Goal: Communication & Community: Participate in discussion

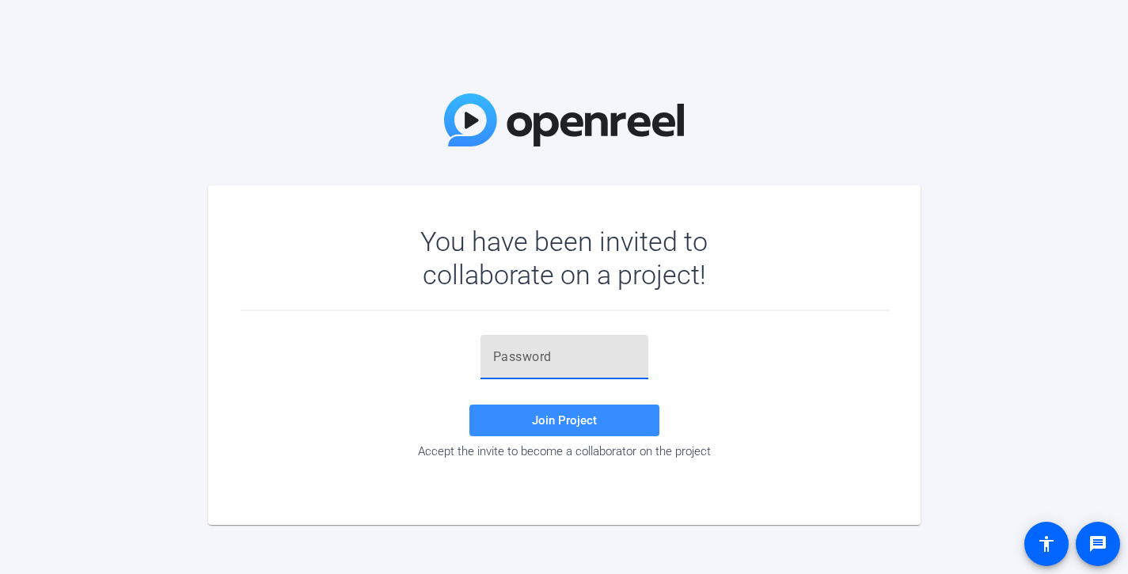
click at [597, 364] on input "text" at bounding box center [564, 356] width 142 height 19
paste input "v3(ySd"
type input "v3(ySd"
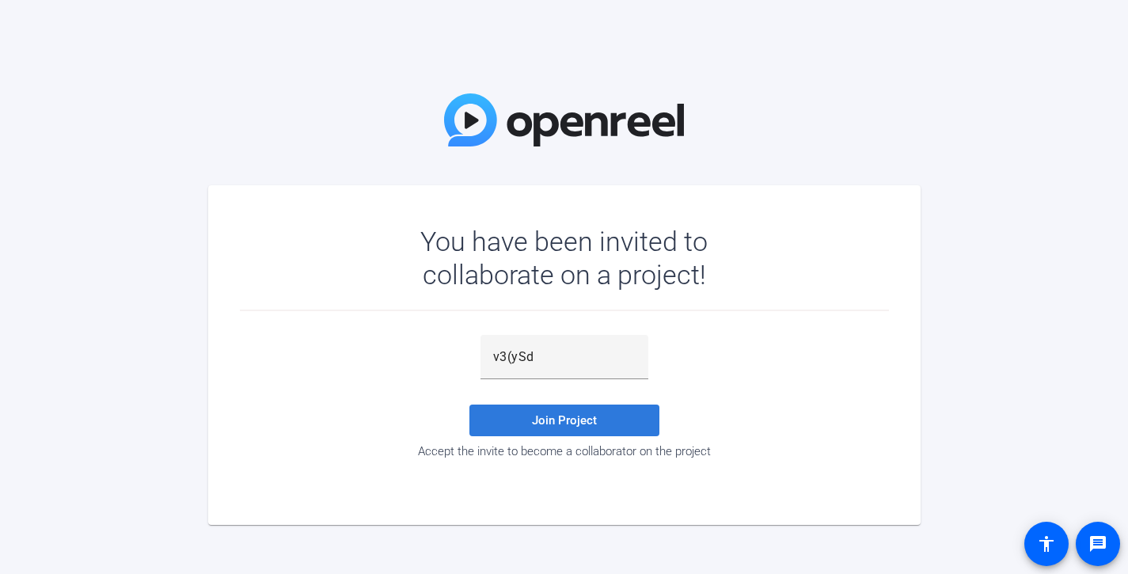
click at [600, 416] on span at bounding box center [564, 420] width 190 height 38
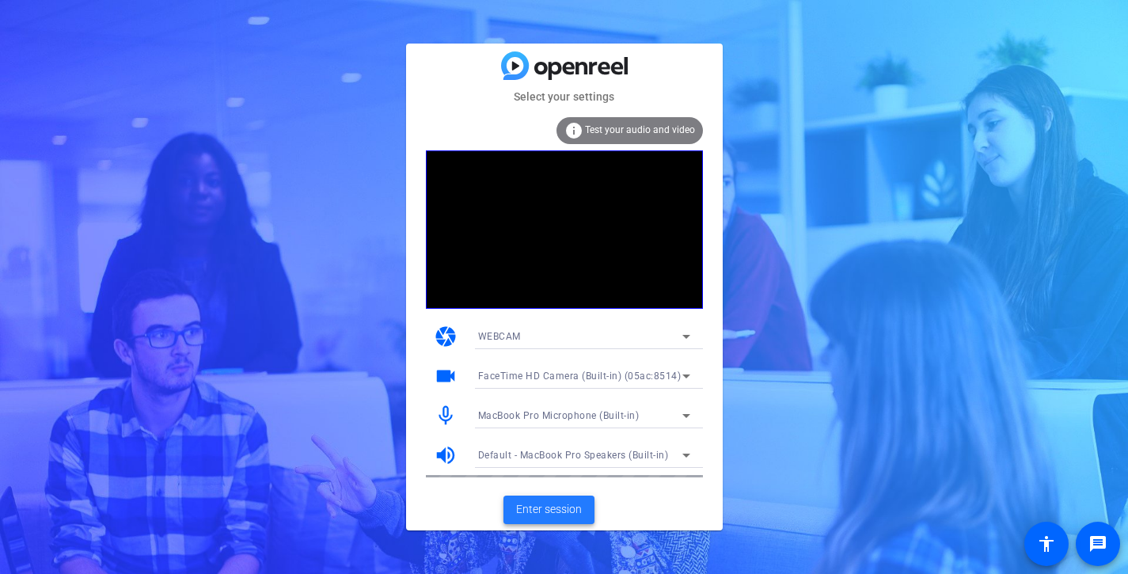
click at [550, 505] on span "Enter session" at bounding box center [549, 509] width 66 height 17
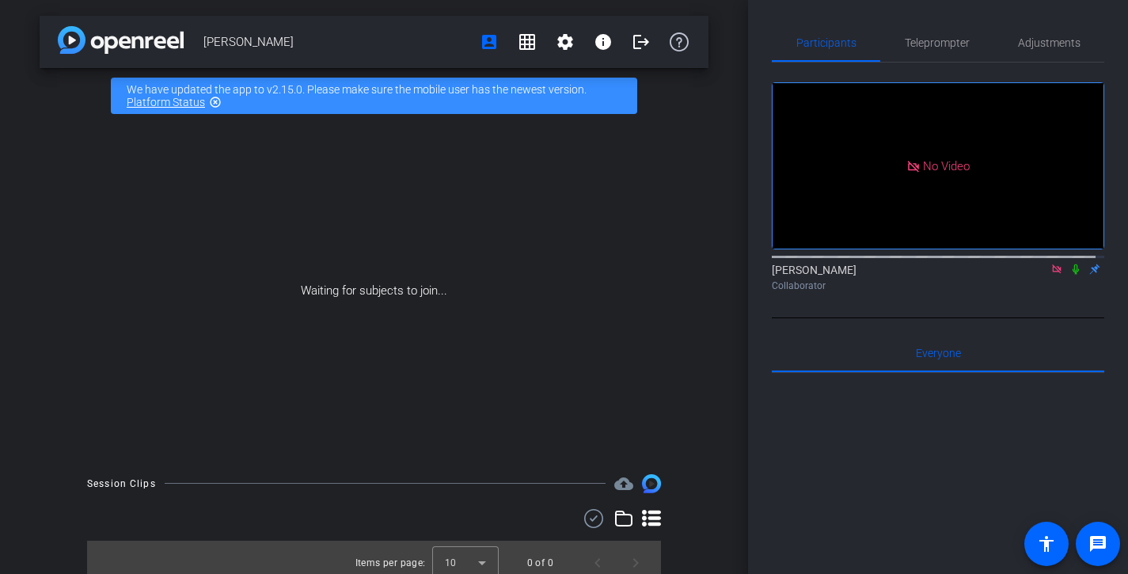
click at [1050, 275] on icon at bounding box center [1056, 269] width 13 height 11
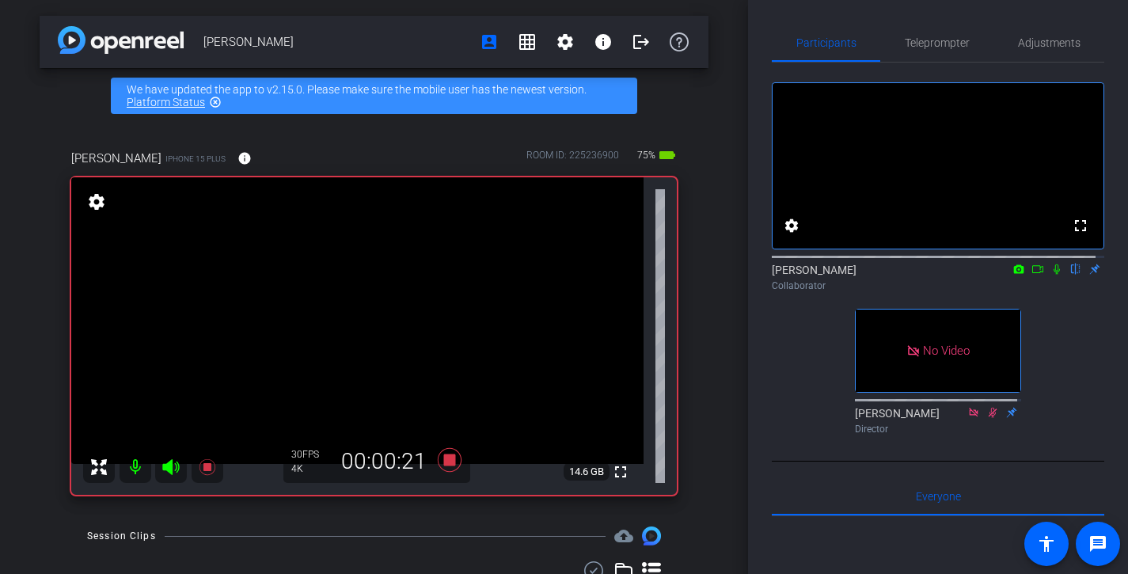
click at [1050, 275] on icon at bounding box center [1056, 269] width 13 height 11
click at [1031, 275] on icon at bounding box center [1037, 269] width 13 height 11
click at [1069, 275] on icon at bounding box center [1075, 269] width 13 height 11
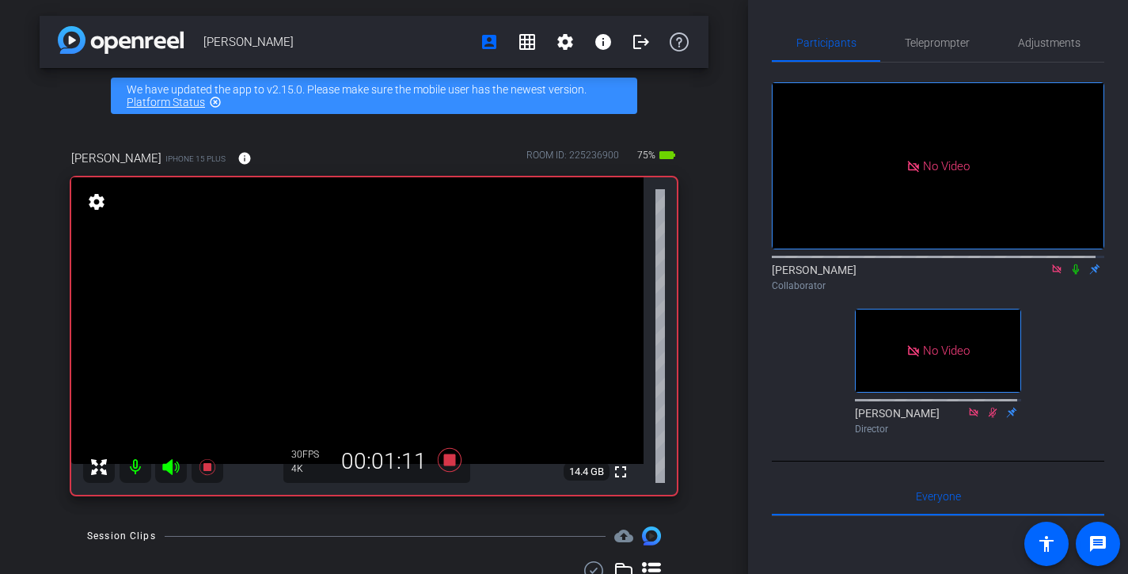
click at [1069, 275] on icon at bounding box center [1075, 269] width 13 height 11
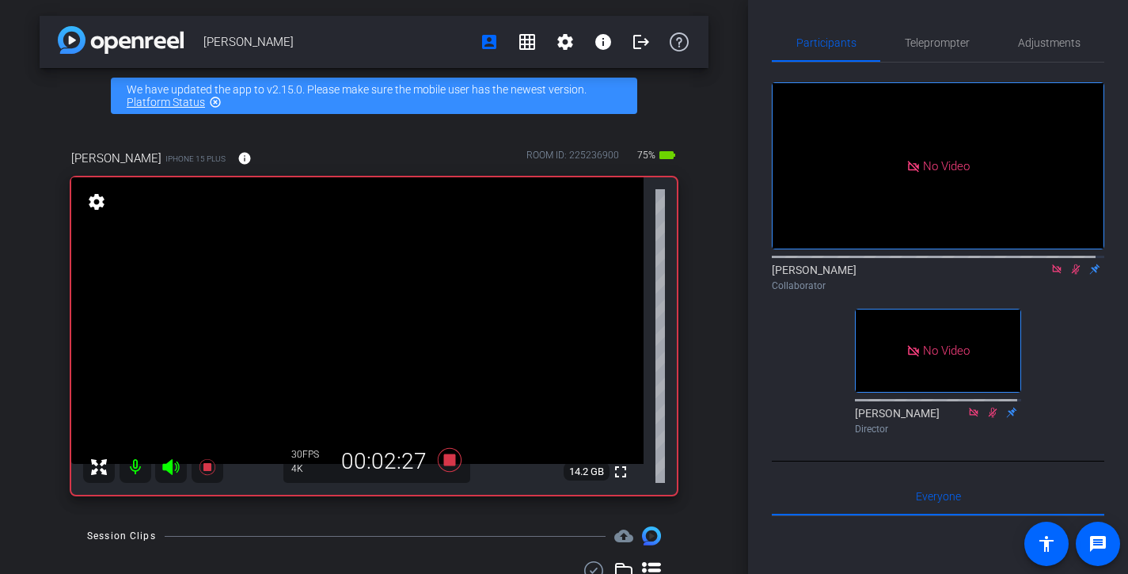
click at [1069, 275] on icon at bounding box center [1075, 269] width 13 height 11
click at [1073, 275] on icon at bounding box center [1076, 269] width 6 height 10
click at [1072, 275] on icon at bounding box center [1076, 269] width 9 height 10
click at [1073, 275] on icon at bounding box center [1076, 269] width 6 height 10
click at [1069, 275] on icon at bounding box center [1075, 269] width 13 height 11
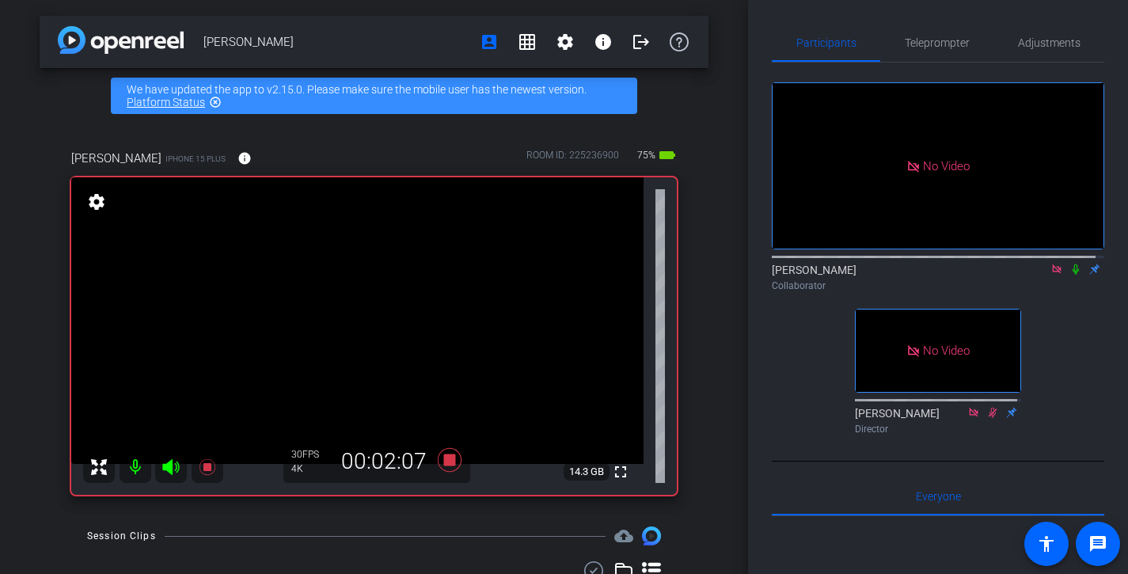
click at [1073, 275] on icon at bounding box center [1076, 269] width 6 height 10
click at [1069, 275] on icon at bounding box center [1075, 269] width 13 height 11
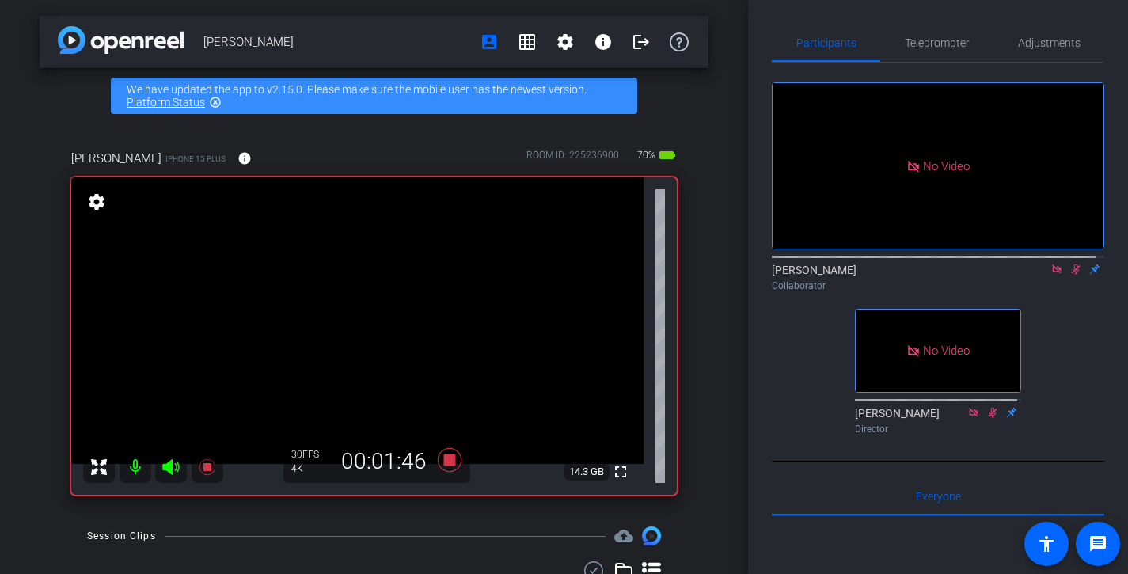
click at [1069, 275] on icon at bounding box center [1075, 269] width 13 height 11
click at [1073, 275] on icon at bounding box center [1076, 269] width 6 height 10
click at [1069, 275] on icon at bounding box center [1075, 269] width 13 height 11
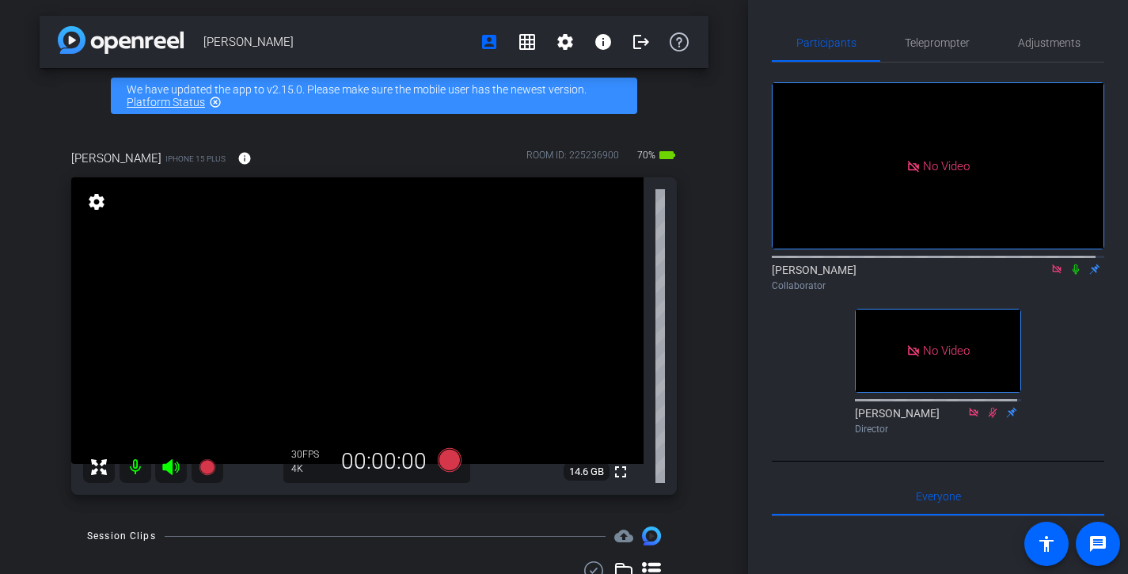
click at [1069, 275] on icon at bounding box center [1075, 269] width 13 height 11
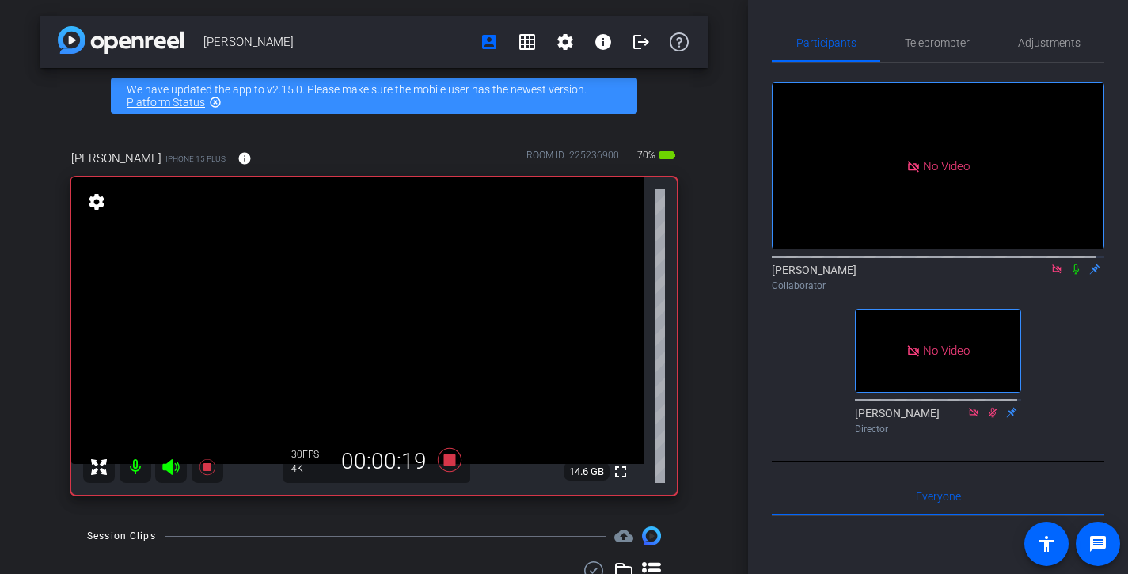
click at [1069, 275] on icon at bounding box center [1075, 269] width 13 height 11
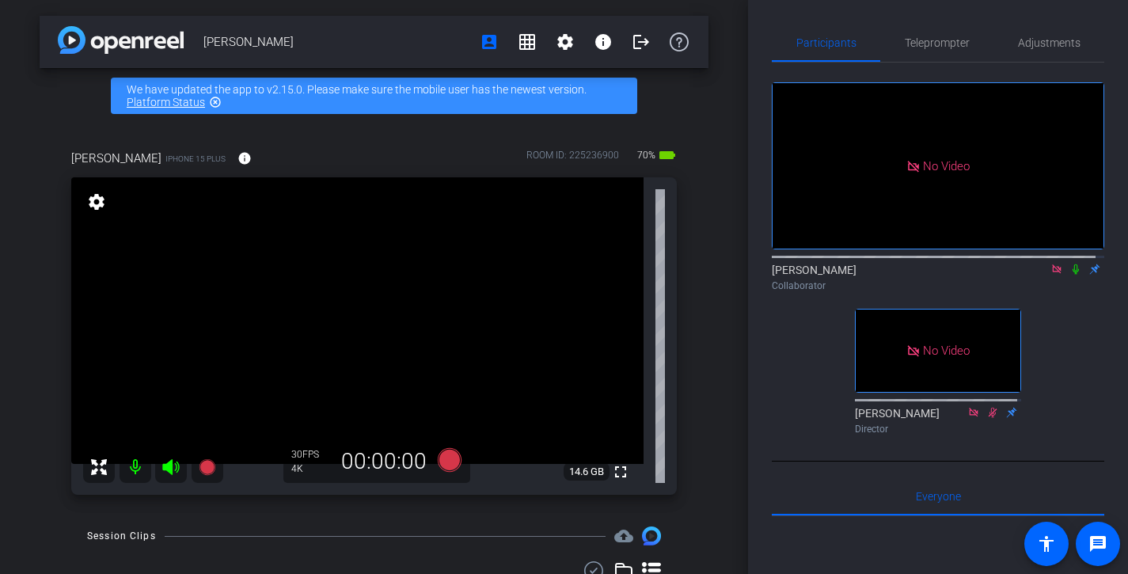
click at [1073, 275] on icon at bounding box center [1076, 269] width 6 height 10
click at [1072, 275] on icon at bounding box center [1076, 269] width 9 height 10
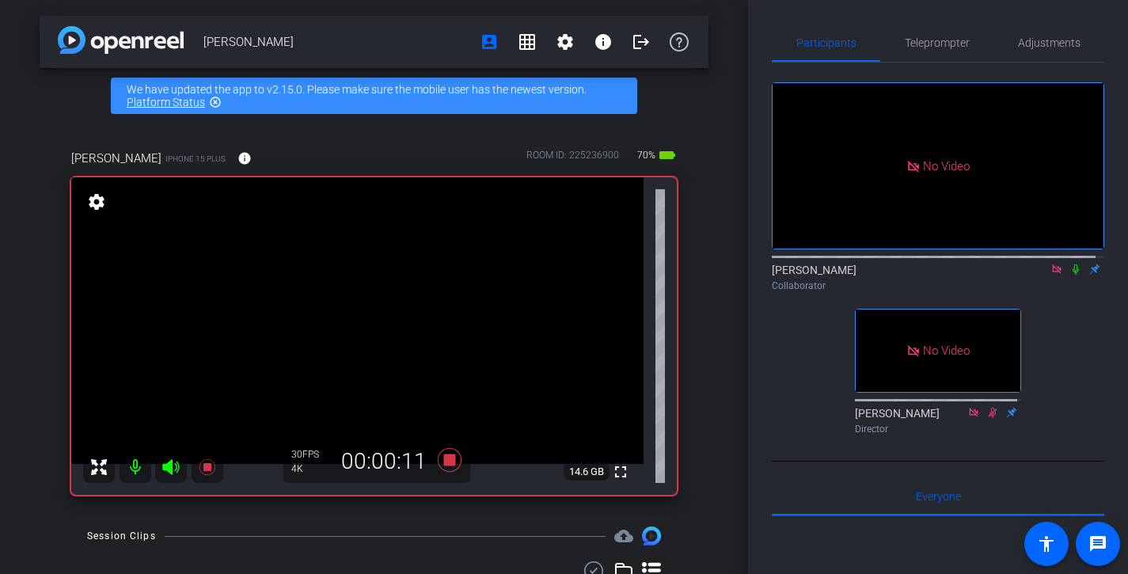
click at [1073, 275] on icon at bounding box center [1076, 269] width 6 height 10
click at [1069, 275] on icon at bounding box center [1075, 269] width 13 height 11
click at [1073, 275] on icon at bounding box center [1076, 269] width 6 height 10
click at [1069, 275] on icon at bounding box center [1075, 269] width 13 height 11
click at [1073, 275] on icon at bounding box center [1076, 269] width 6 height 10
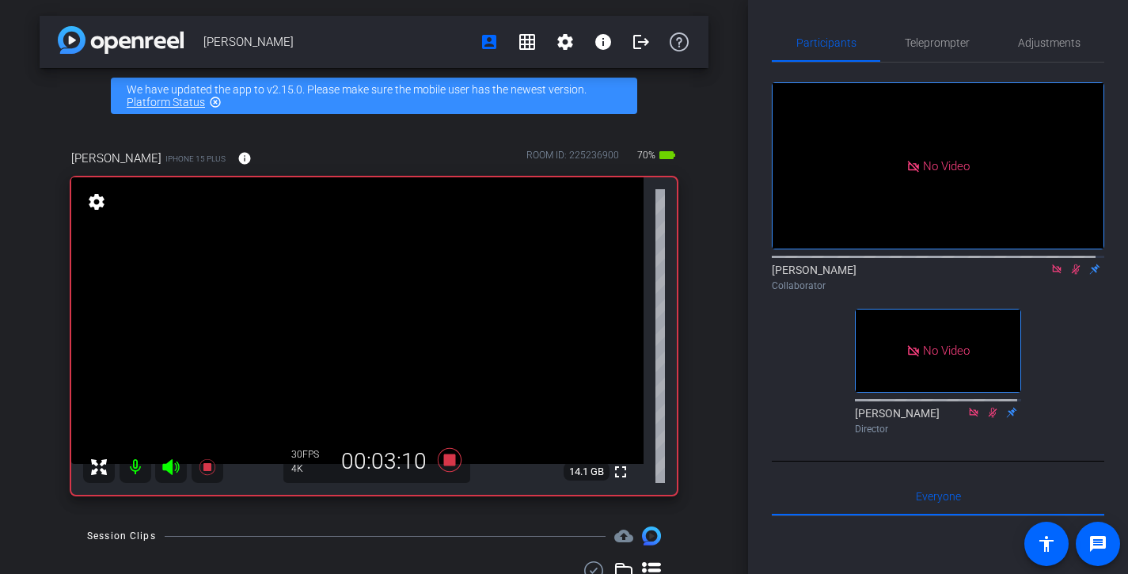
click at [1069, 275] on icon at bounding box center [1075, 269] width 13 height 11
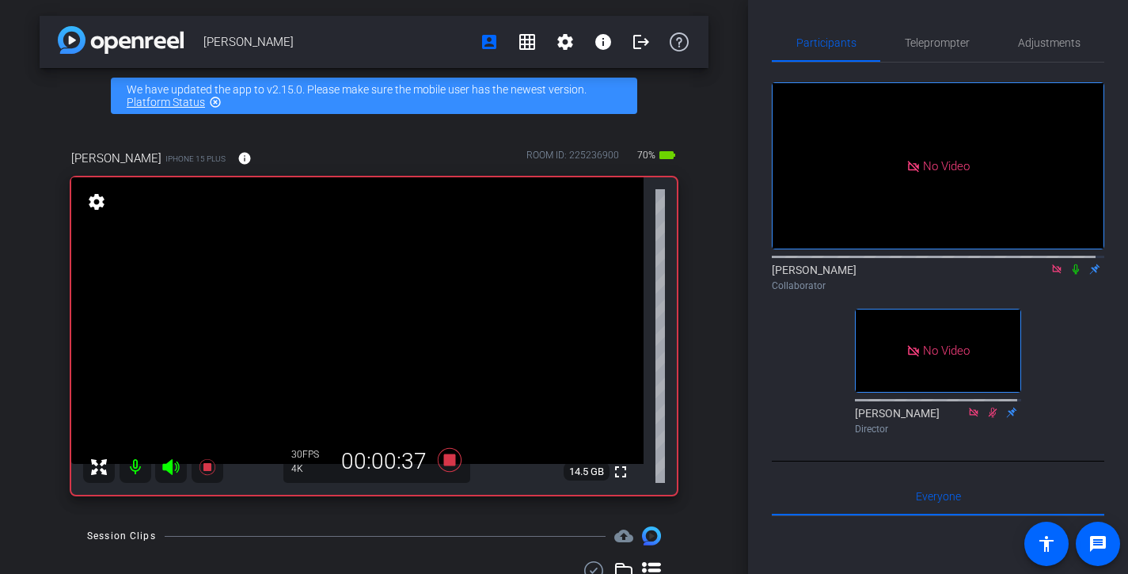
click at [1069, 275] on icon at bounding box center [1075, 269] width 13 height 11
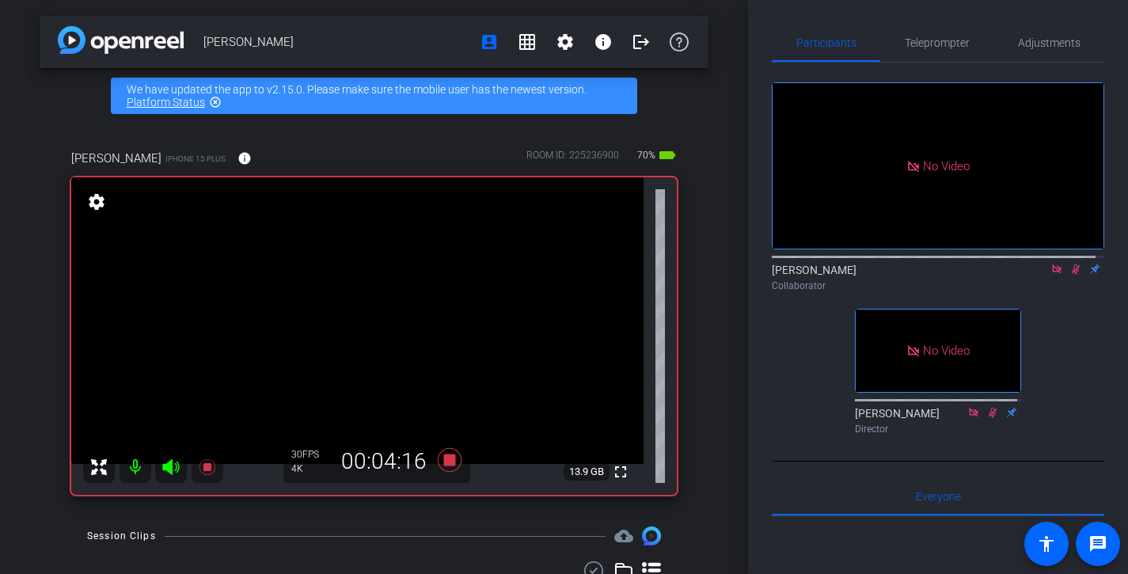
click at [1069, 275] on icon at bounding box center [1075, 269] width 13 height 11
click at [1073, 275] on icon at bounding box center [1076, 269] width 6 height 10
click at [1069, 275] on icon at bounding box center [1075, 269] width 13 height 11
click at [1073, 275] on icon at bounding box center [1076, 269] width 6 height 10
click at [1072, 275] on icon at bounding box center [1076, 269] width 9 height 10
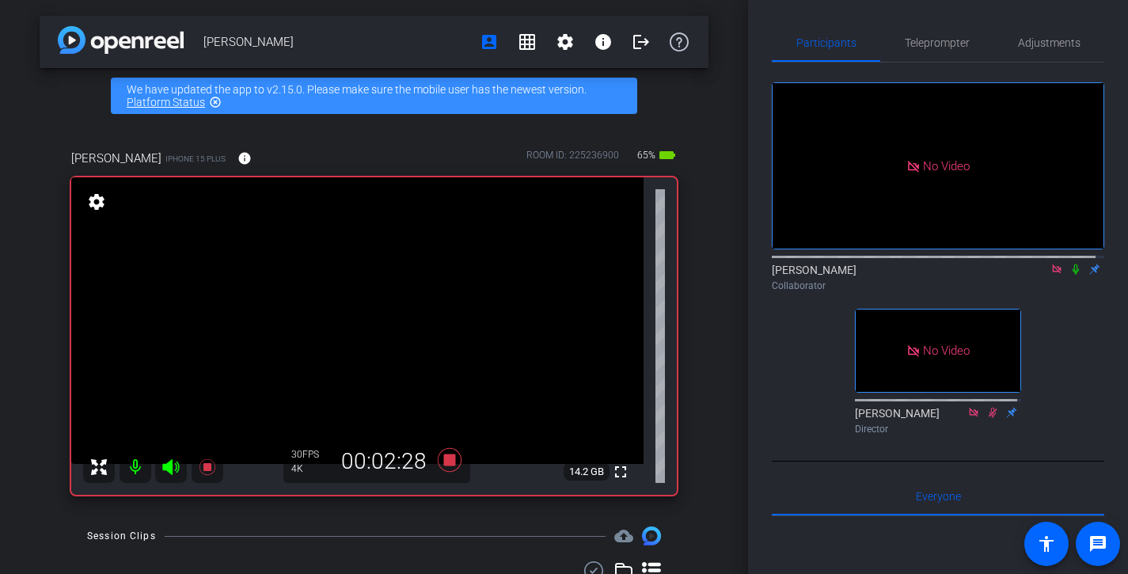
click at [1073, 275] on icon at bounding box center [1076, 269] width 6 height 10
click at [1072, 275] on icon at bounding box center [1076, 269] width 9 height 10
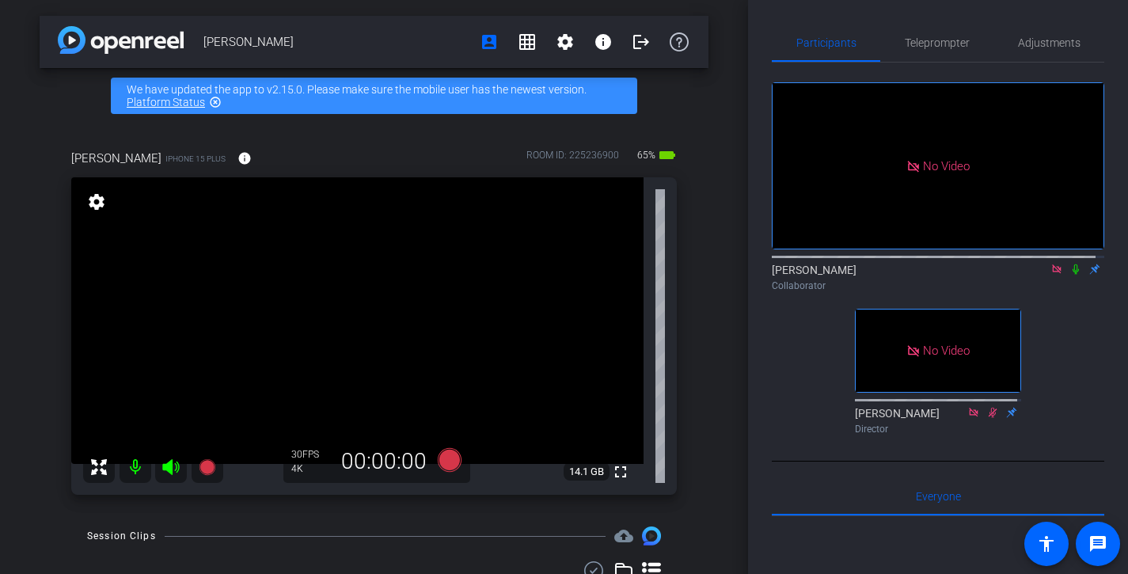
click at [1073, 275] on icon at bounding box center [1076, 269] width 6 height 10
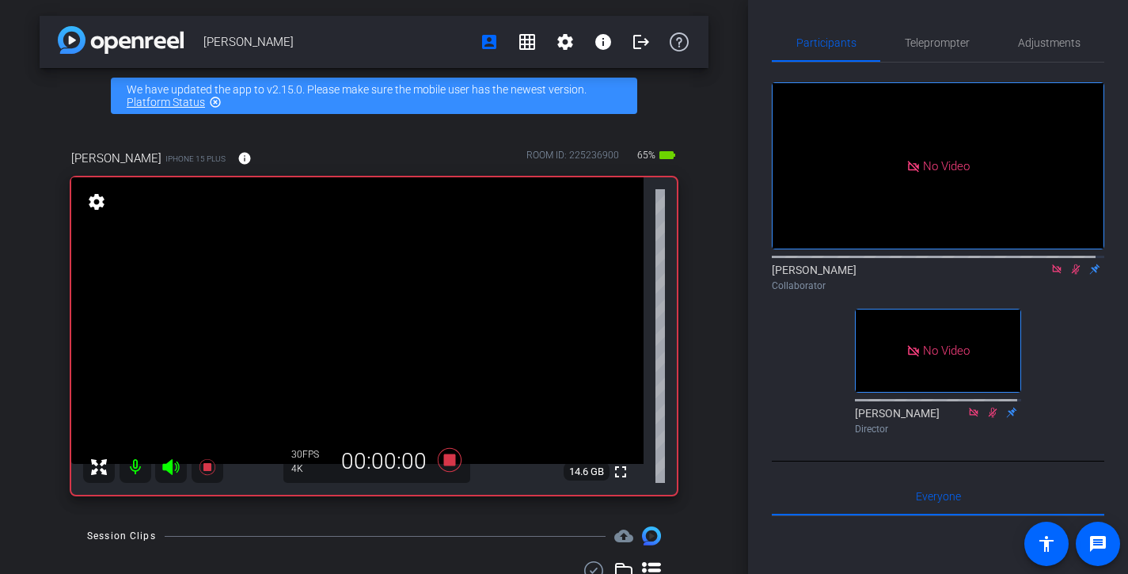
click at [1072, 275] on icon at bounding box center [1076, 269] width 9 height 10
click at [1073, 275] on icon at bounding box center [1076, 269] width 6 height 10
click at [1072, 275] on icon at bounding box center [1076, 269] width 9 height 10
click at [1073, 275] on icon at bounding box center [1076, 269] width 6 height 10
click at [1072, 275] on icon at bounding box center [1076, 269] width 9 height 10
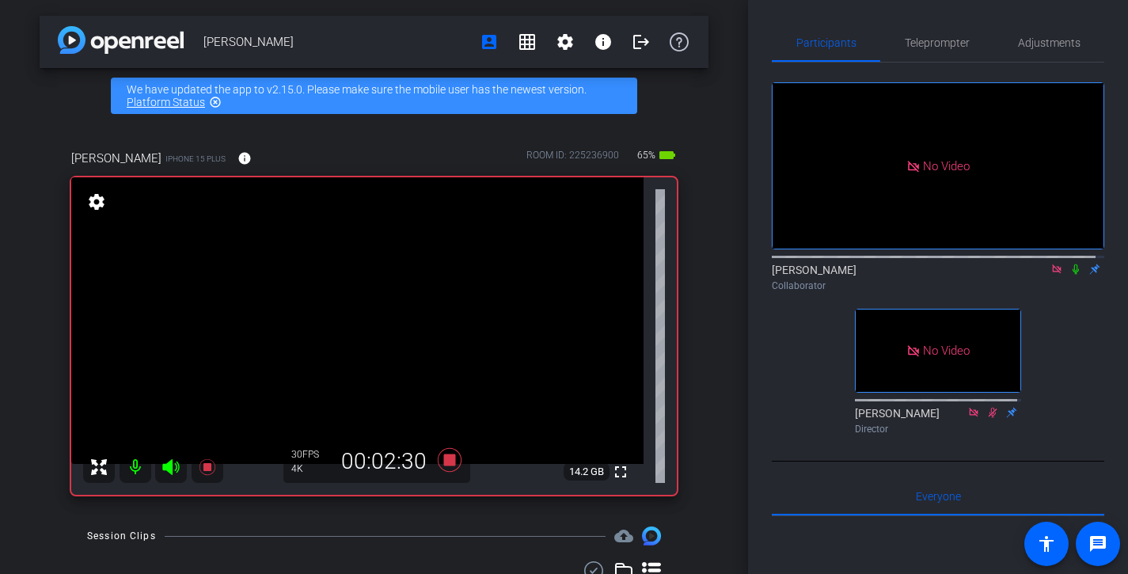
click at [1073, 275] on icon at bounding box center [1076, 269] width 6 height 10
click at [1072, 275] on icon at bounding box center [1076, 269] width 9 height 10
click at [1073, 275] on icon at bounding box center [1076, 269] width 6 height 10
click at [1072, 275] on icon at bounding box center [1076, 269] width 9 height 10
click at [1069, 275] on icon at bounding box center [1075, 269] width 13 height 11
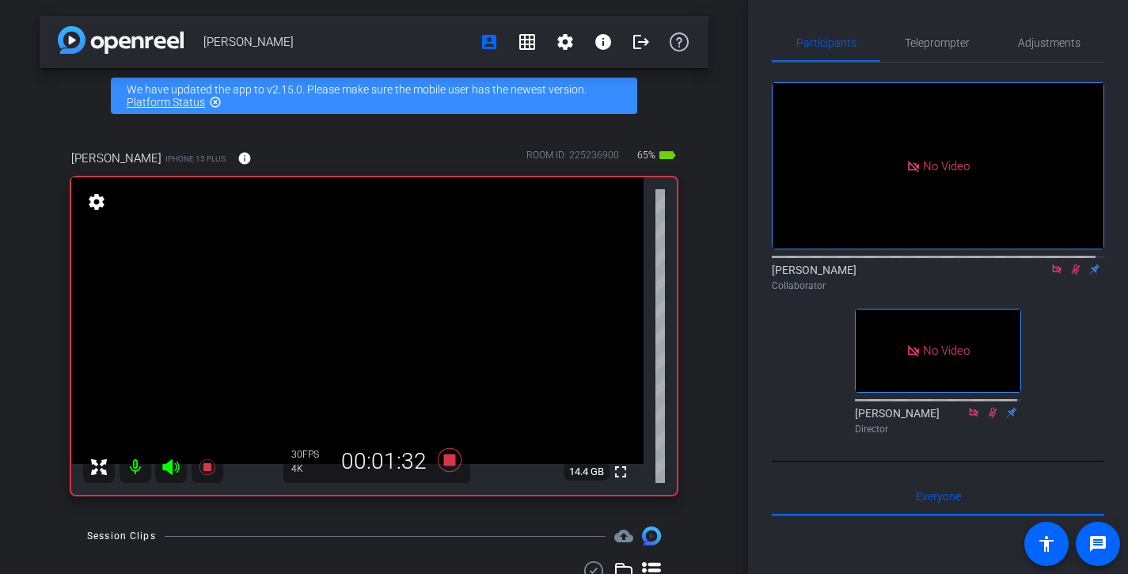
click at [1072, 275] on icon at bounding box center [1075, 269] width 13 height 11
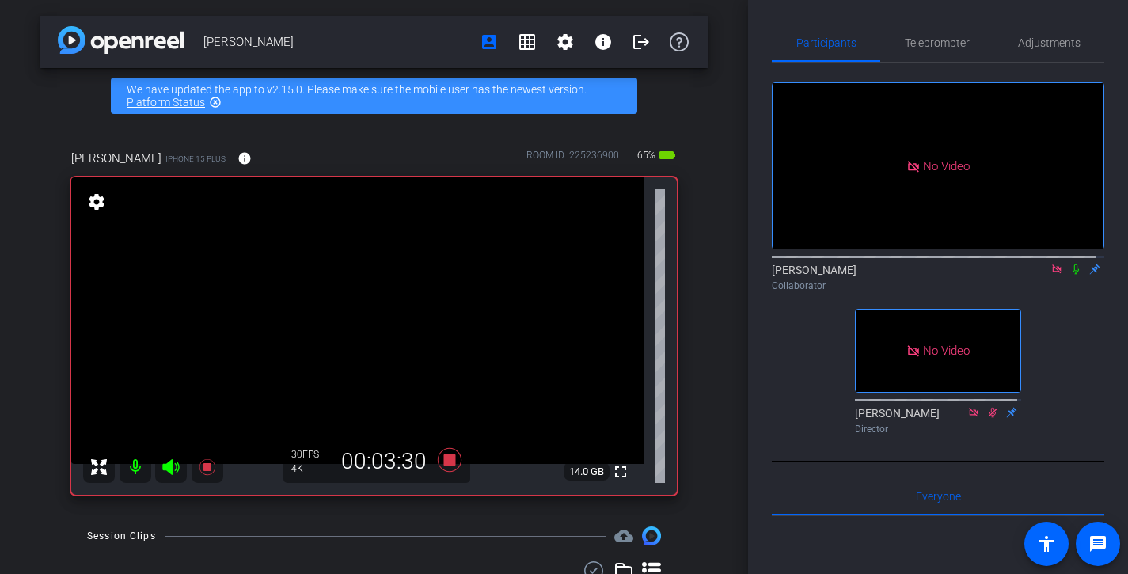
click at [1072, 275] on icon at bounding box center [1075, 269] width 13 height 11
click at [1069, 275] on icon at bounding box center [1075, 269] width 13 height 11
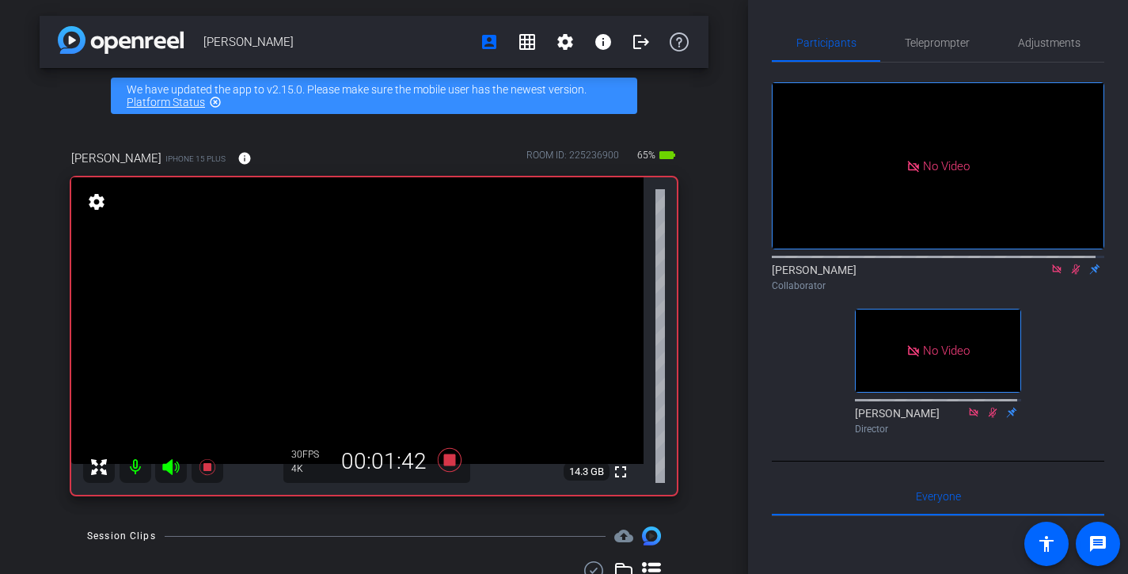
click at [1069, 275] on icon at bounding box center [1075, 269] width 13 height 11
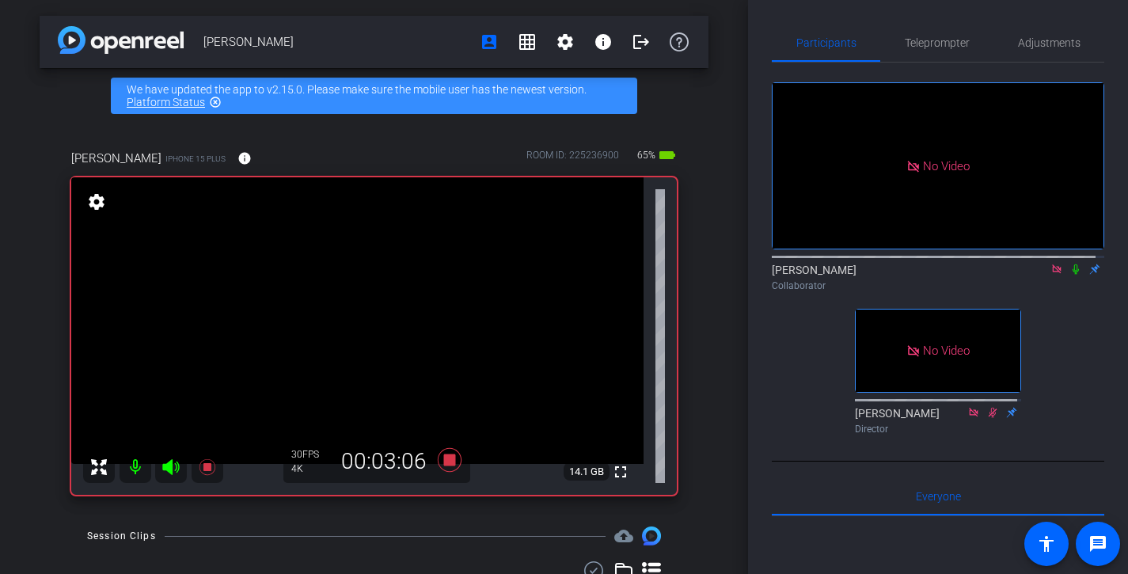
click at [1069, 275] on icon at bounding box center [1075, 269] width 13 height 11
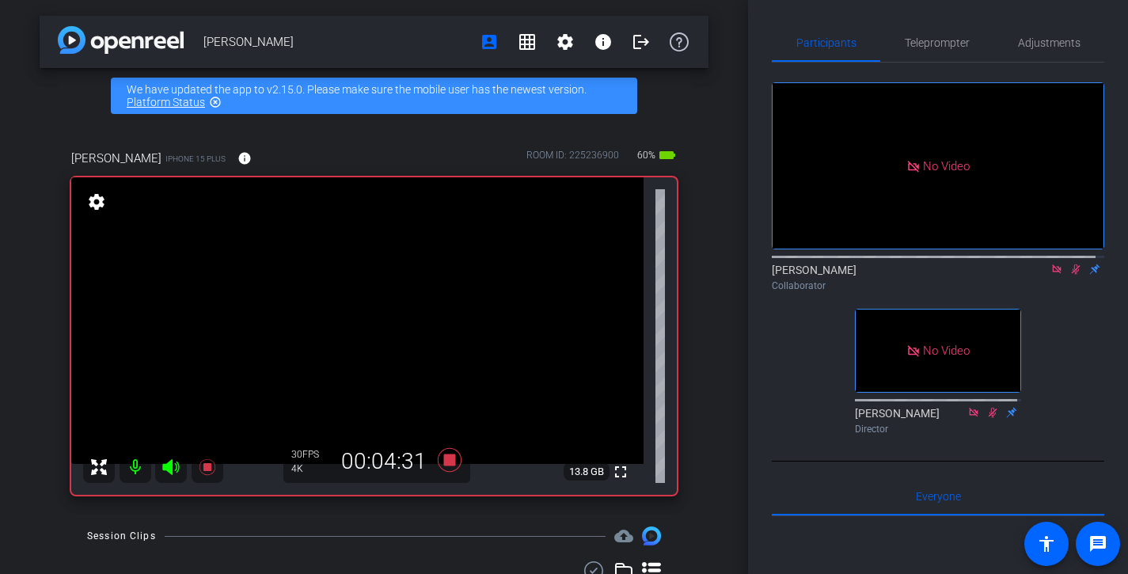
click at [1069, 275] on icon at bounding box center [1075, 269] width 13 height 11
click at [1072, 275] on icon at bounding box center [1076, 269] width 9 height 10
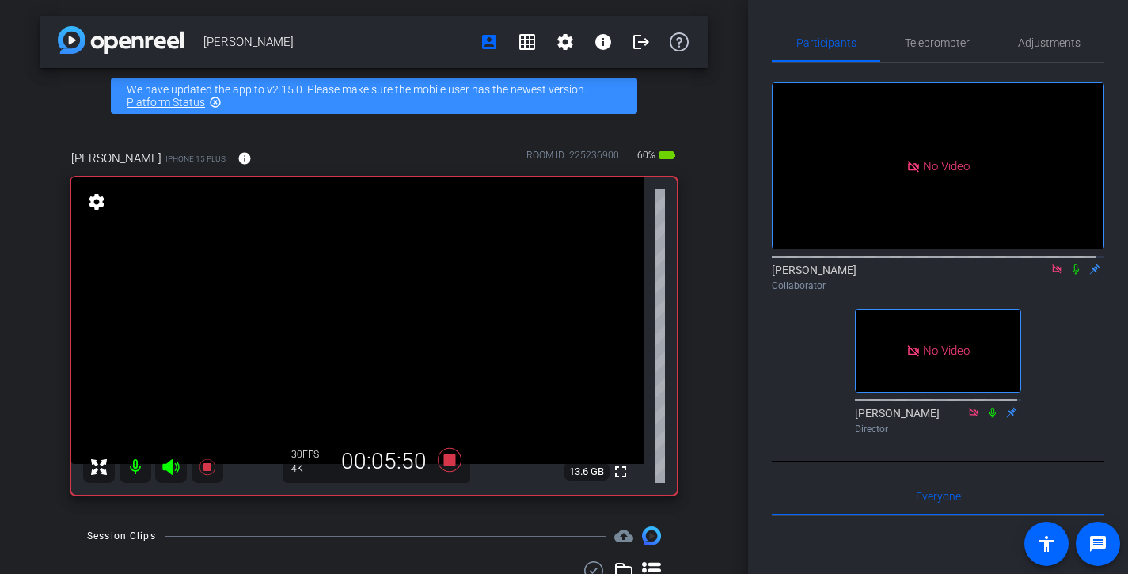
click at [709, 233] on div "Antionnette Johnson account_box grid_on settings info logout We have updated th…" at bounding box center [374, 287] width 748 height 574
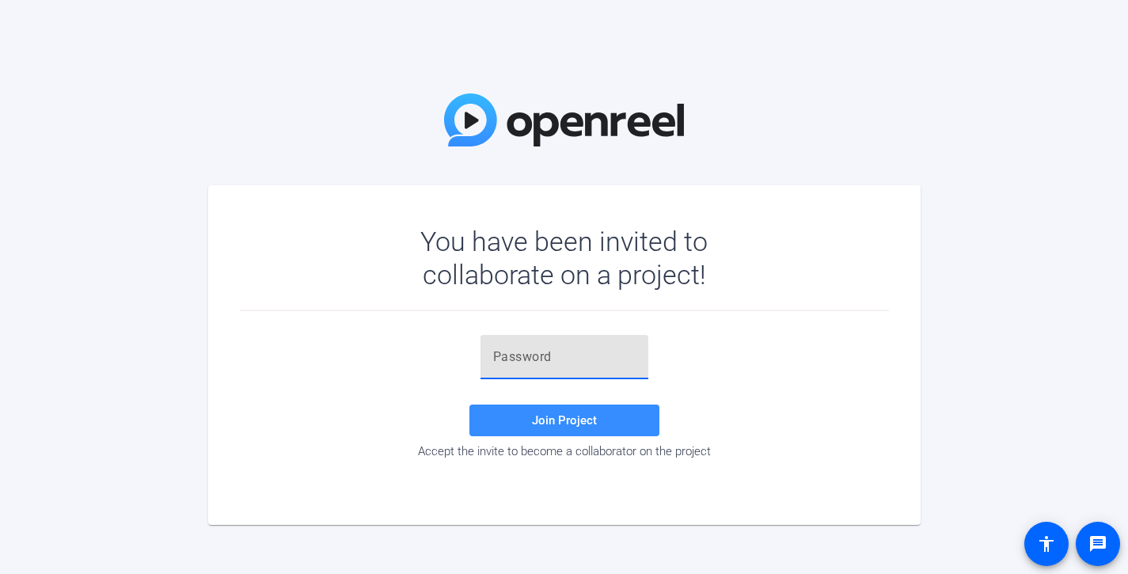
click at [628, 365] on input "text" at bounding box center [564, 356] width 142 height 19
click at [566, 347] on input "text" at bounding box center [564, 356] width 142 height 19
paste input "40npKK"
type input "40npKK"
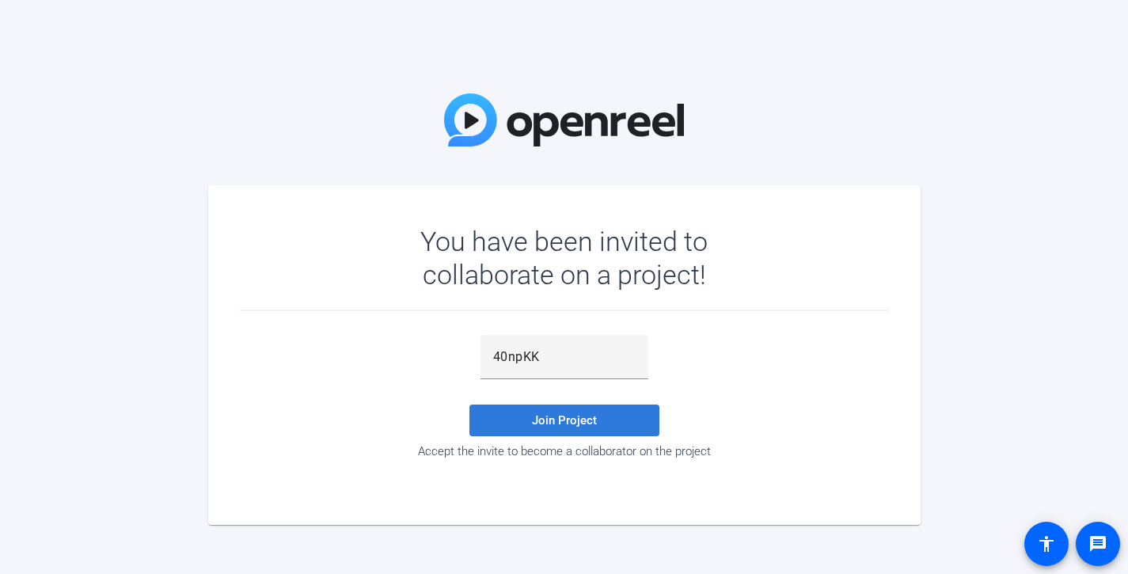
click at [504, 428] on span at bounding box center [564, 420] width 190 height 38
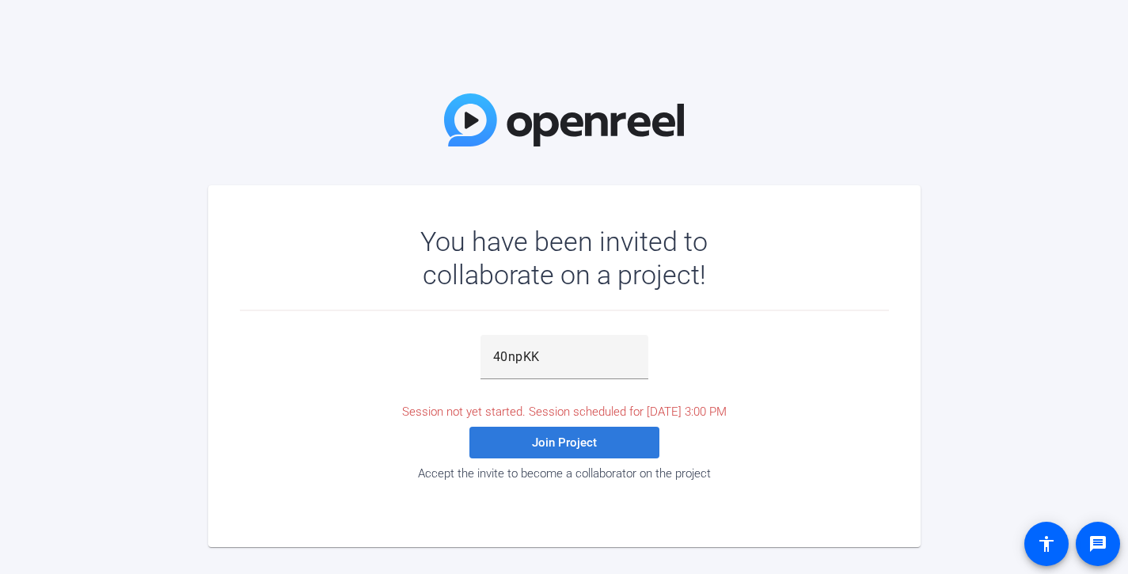
click at [485, 432] on span at bounding box center [564, 442] width 190 height 38
click at [604, 446] on span at bounding box center [564, 442] width 190 height 38
click at [628, 448] on span at bounding box center [564, 442] width 190 height 38
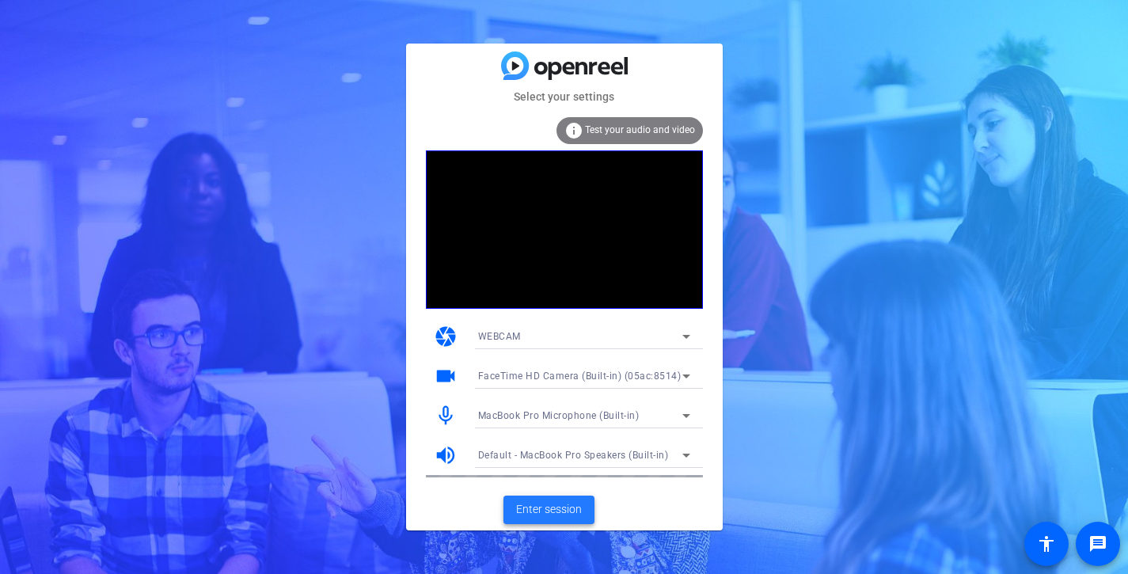
click at [573, 507] on span "Enter session" at bounding box center [549, 509] width 66 height 17
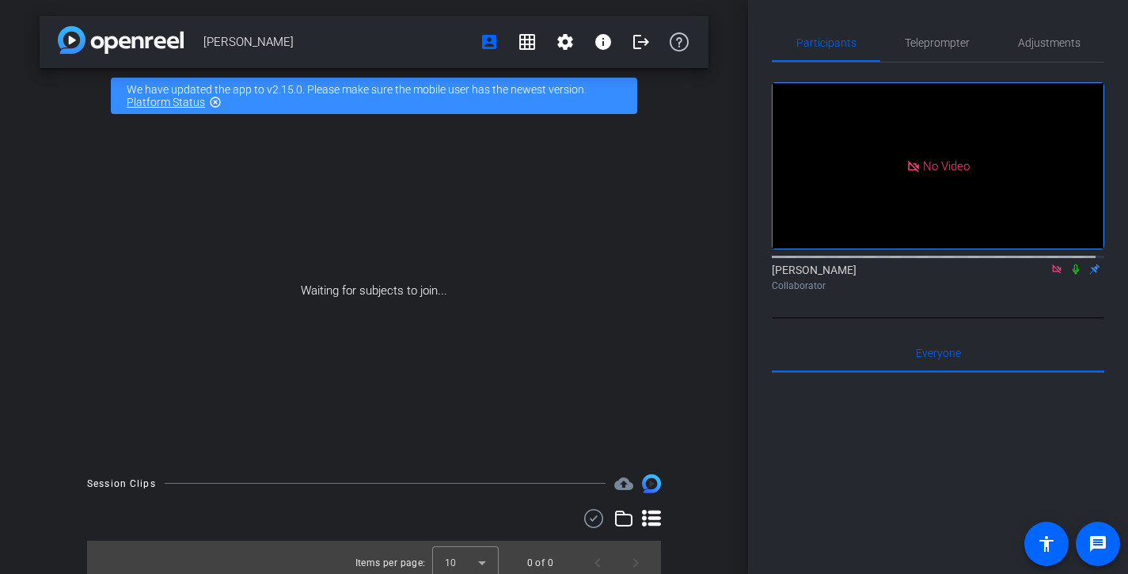
click at [1052, 273] on icon at bounding box center [1056, 268] width 9 height 9
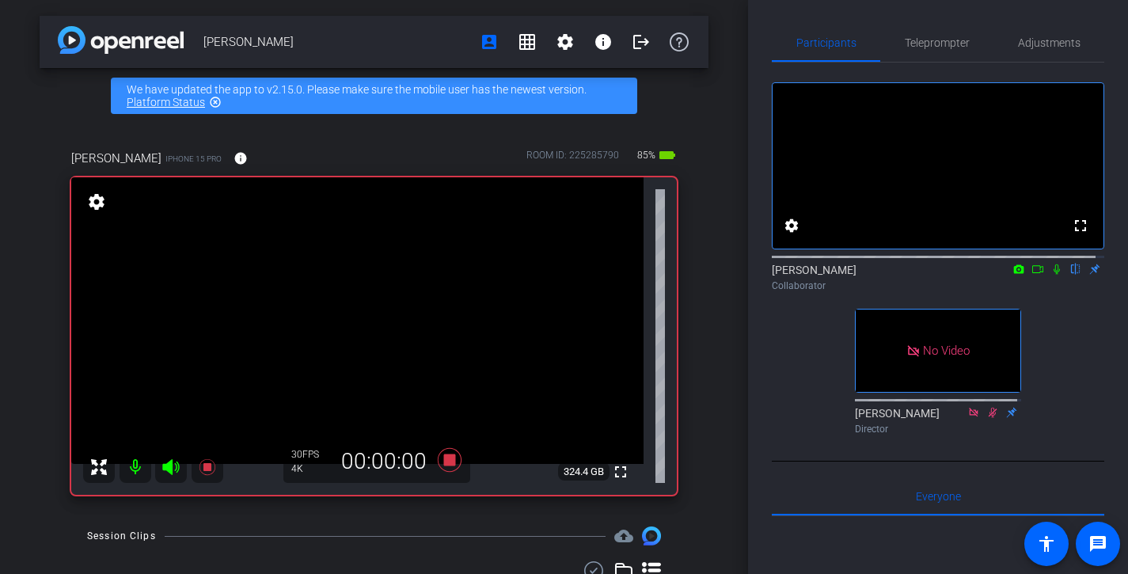
click at [1054, 275] on icon at bounding box center [1057, 269] width 6 height 10
click at [1050, 275] on icon at bounding box center [1056, 269] width 13 height 11
click at [1031, 275] on icon at bounding box center [1037, 269] width 13 height 11
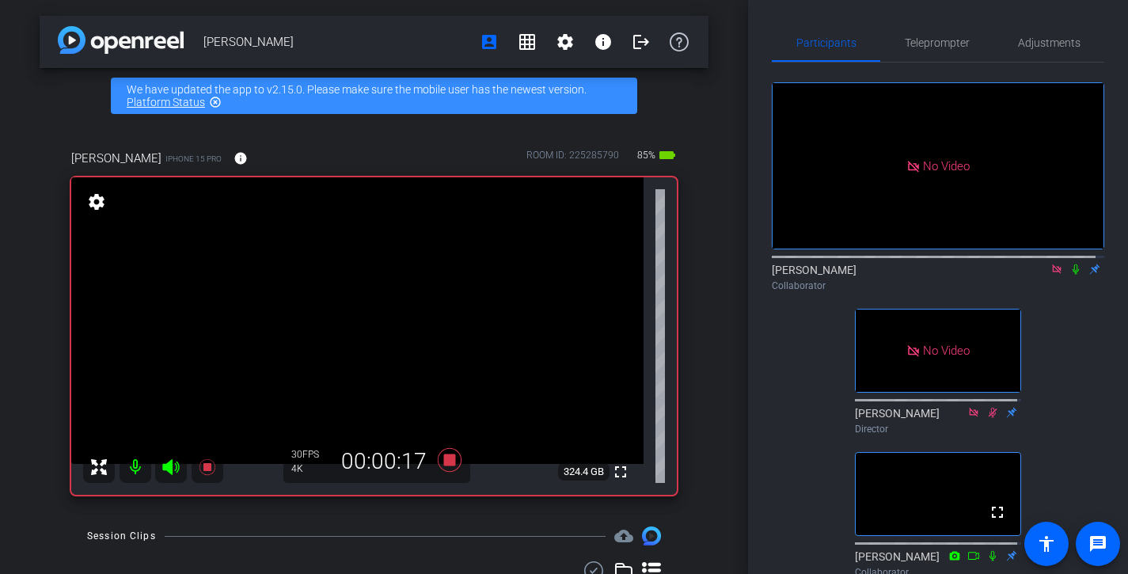
click at [1073, 275] on icon at bounding box center [1076, 269] width 6 height 10
click at [1069, 275] on icon at bounding box center [1075, 269] width 13 height 11
click at [1073, 275] on icon at bounding box center [1076, 269] width 6 height 10
click at [1072, 275] on icon at bounding box center [1076, 269] width 9 height 10
click at [1073, 275] on icon at bounding box center [1076, 269] width 6 height 10
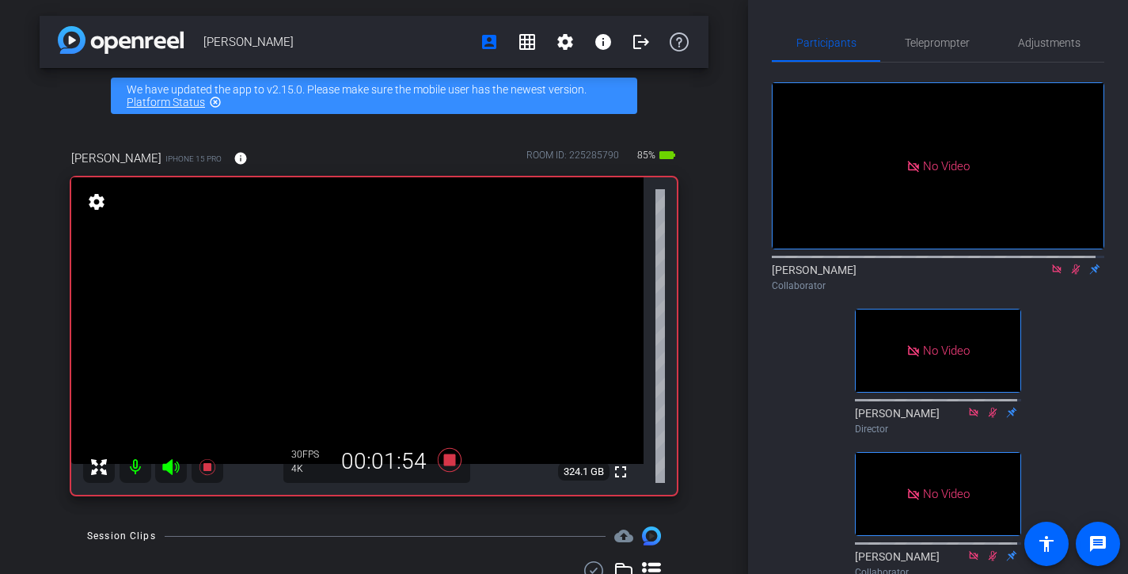
click at [1069, 275] on icon at bounding box center [1075, 269] width 13 height 11
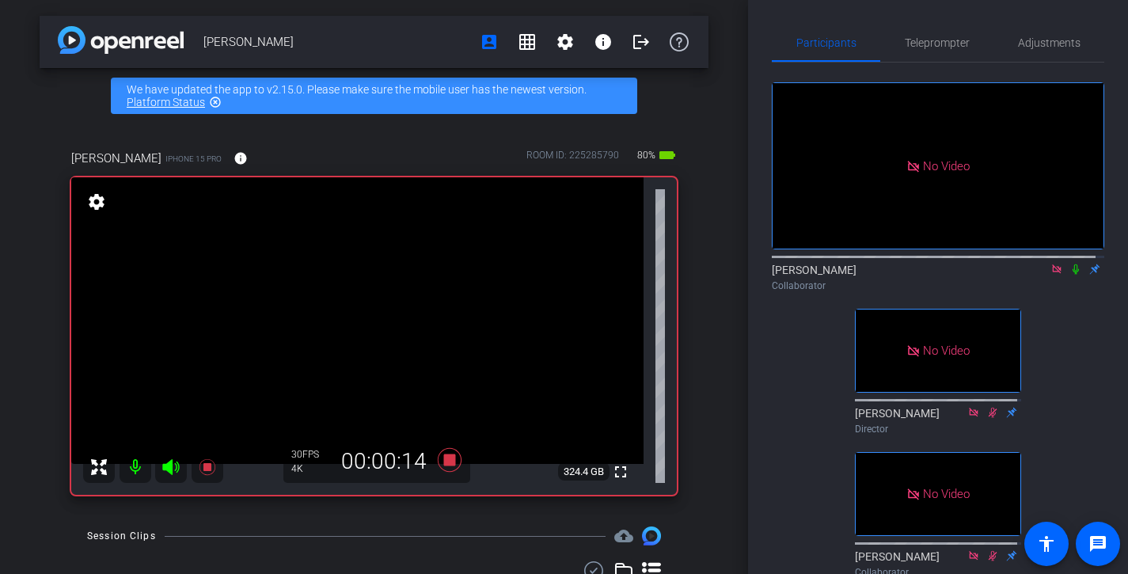
click at [1073, 275] on icon at bounding box center [1076, 269] width 6 height 10
click at [1072, 275] on icon at bounding box center [1076, 269] width 9 height 10
click at [1073, 275] on icon at bounding box center [1076, 269] width 6 height 10
click at [1072, 275] on icon at bounding box center [1076, 269] width 9 height 10
click at [1073, 275] on icon at bounding box center [1076, 269] width 6 height 10
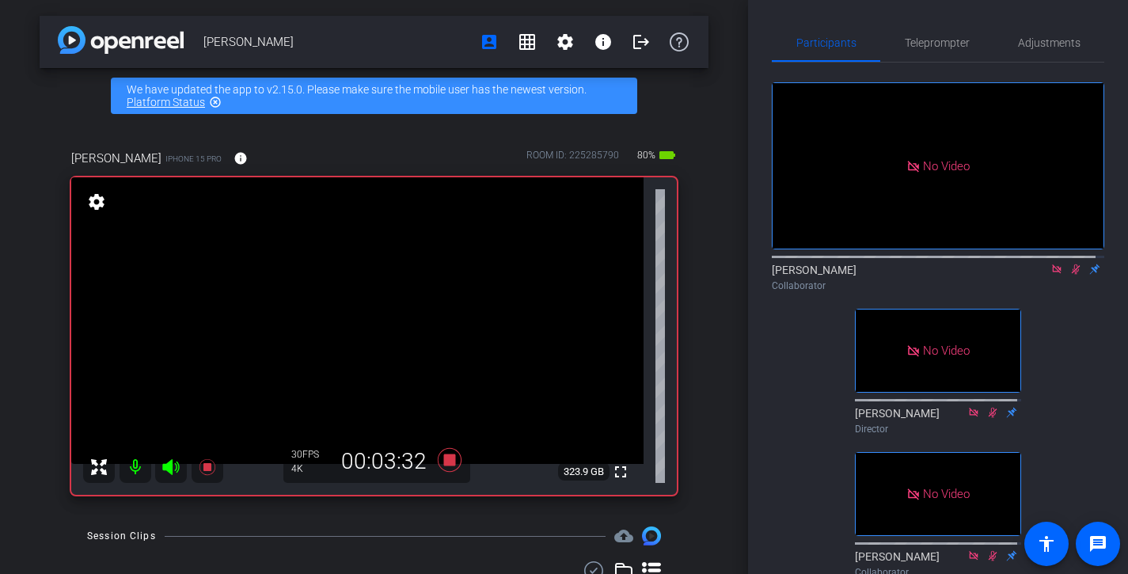
click at [1072, 275] on icon at bounding box center [1076, 269] width 9 height 10
click at [1069, 275] on icon at bounding box center [1075, 269] width 13 height 11
click at [1072, 275] on icon at bounding box center [1075, 269] width 13 height 11
click at [1071, 275] on icon at bounding box center [1075, 269] width 13 height 11
click at [1072, 275] on icon at bounding box center [1075, 269] width 13 height 11
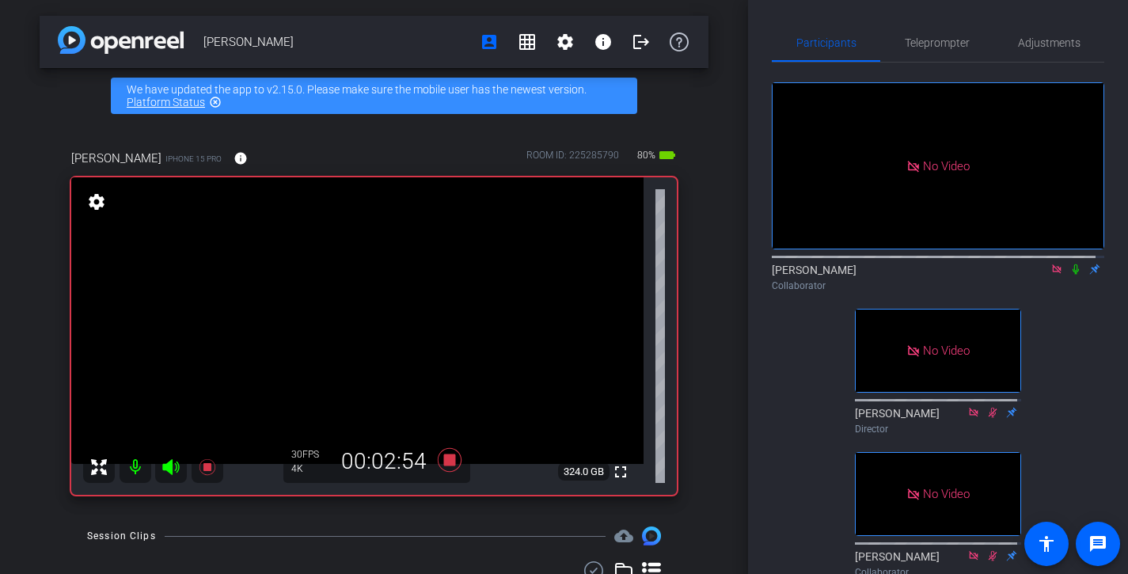
click at [1072, 275] on icon at bounding box center [1075, 269] width 13 height 11
click at [1073, 276] on mat-icon at bounding box center [1075, 269] width 19 height 14
click at [1072, 275] on icon at bounding box center [1075, 269] width 13 height 11
click at [1069, 275] on icon at bounding box center [1075, 269] width 13 height 11
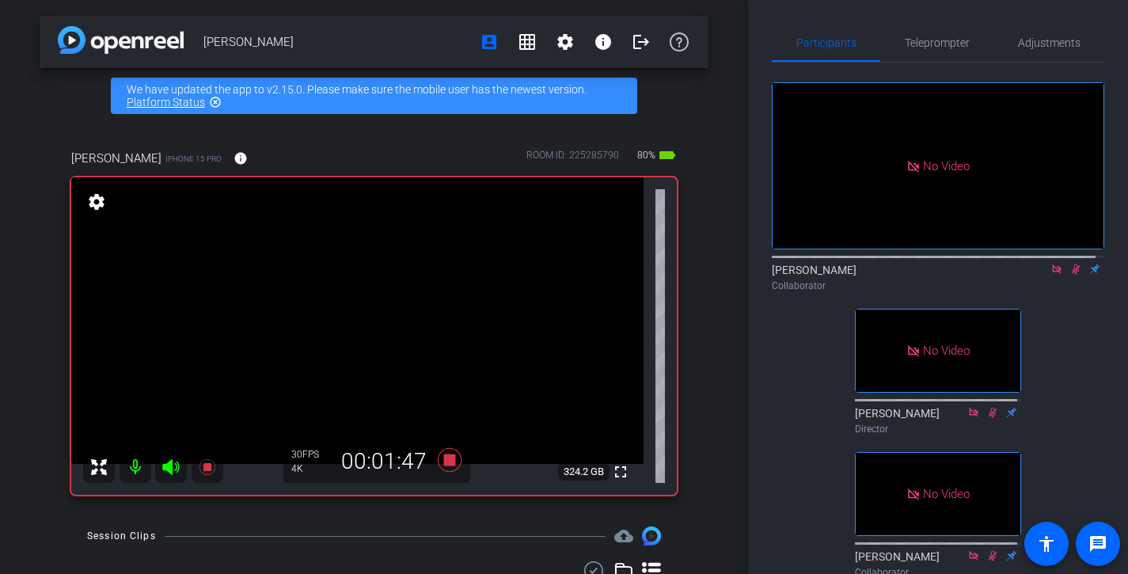
click at [1072, 275] on icon at bounding box center [1076, 269] width 9 height 10
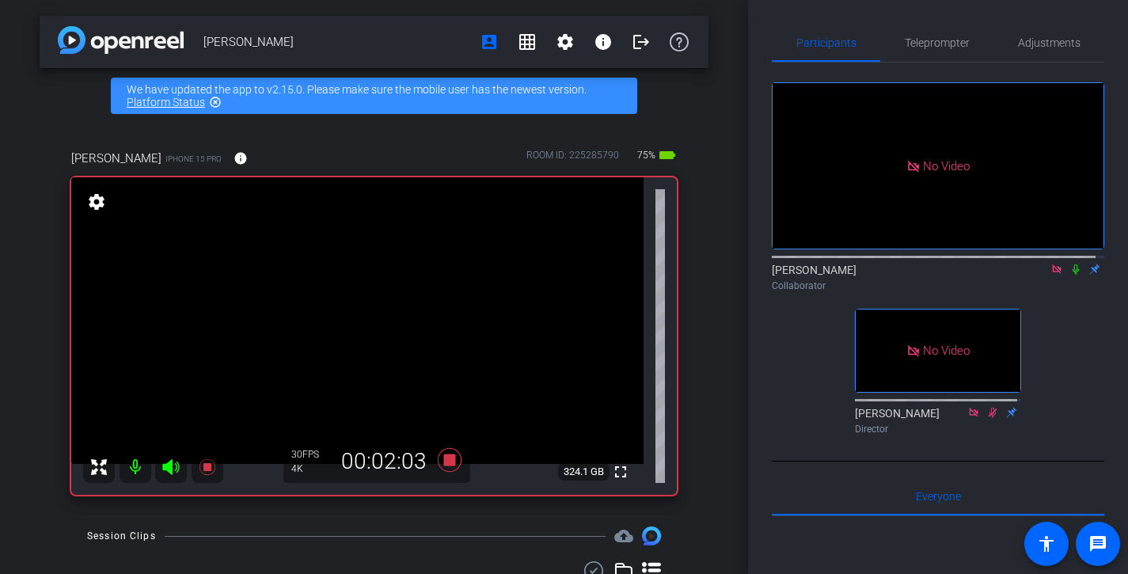
click at [1069, 275] on icon at bounding box center [1075, 269] width 13 height 11
click at [1072, 275] on icon at bounding box center [1076, 269] width 9 height 10
click at [1073, 275] on icon at bounding box center [1076, 269] width 6 height 10
click at [1072, 275] on icon at bounding box center [1076, 269] width 9 height 10
click at [1073, 275] on icon at bounding box center [1076, 269] width 6 height 10
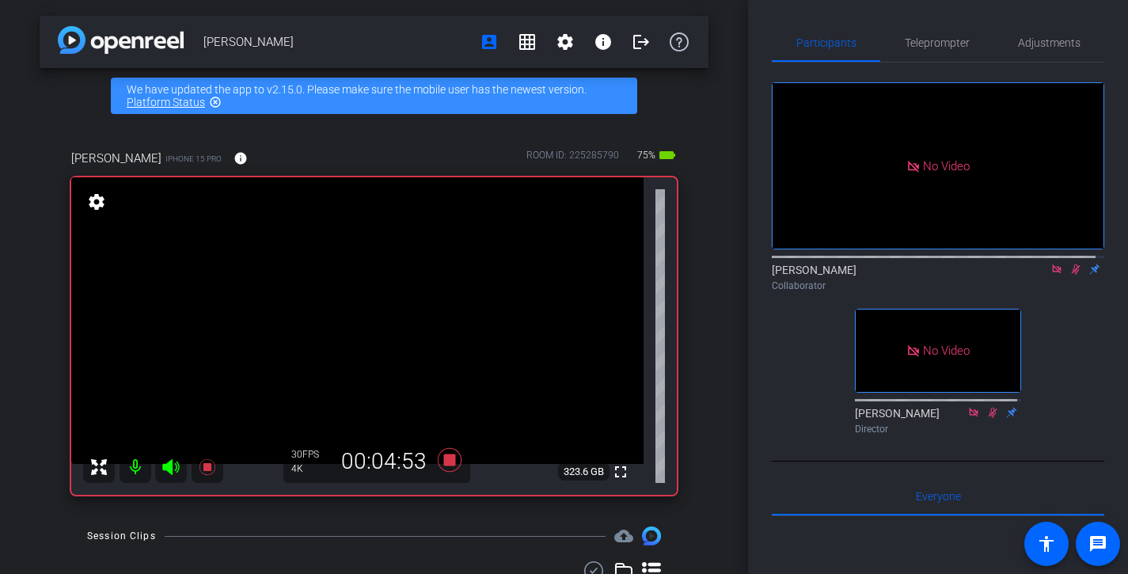
click at [1069, 275] on icon at bounding box center [1075, 269] width 13 height 11
click at [1071, 276] on mat-icon at bounding box center [1075, 269] width 19 height 14
click at [1071, 275] on icon at bounding box center [1075, 269] width 13 height 11
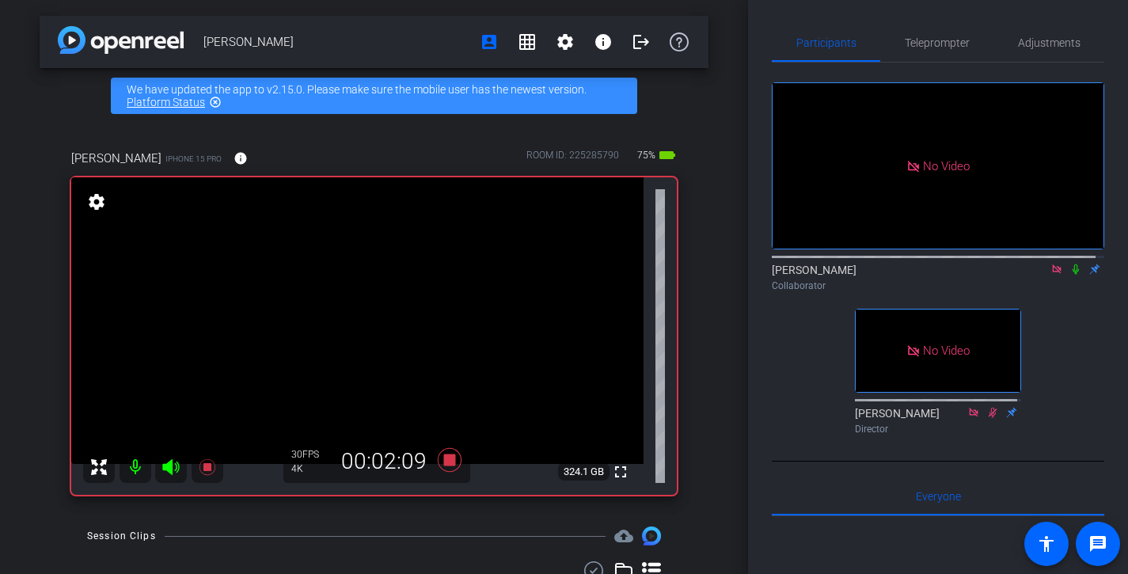
click at [1071, 275] on icon at bounding box center [1075, 269] width 13 height 11
click at [1069, 275] on icon at bounding box center [1075, 269] width 13 height 11
click at [1070, 276] on mat-icon at bounding box center [1075, 269] width 19 height 14
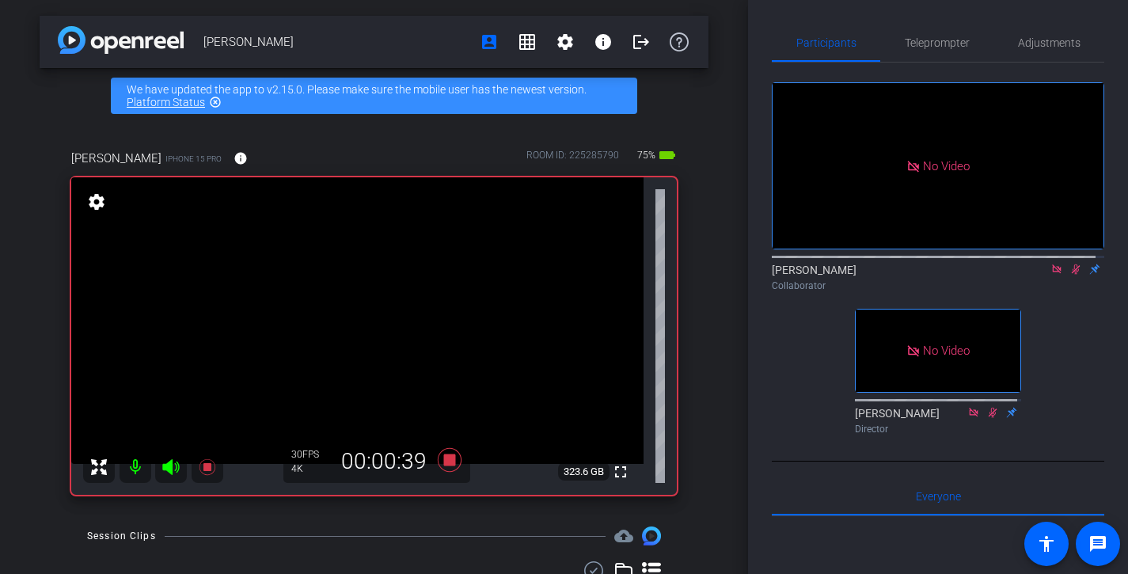
click at [1069, 275] on icon at bounding box center [1075, 269] width 13 height 11
click at [1073, 275] on icon at bounding box center [1076, 269] width 6 height 10
click at [1069, 275] on icon at bounding box center [1075, 269] width 13 height 11
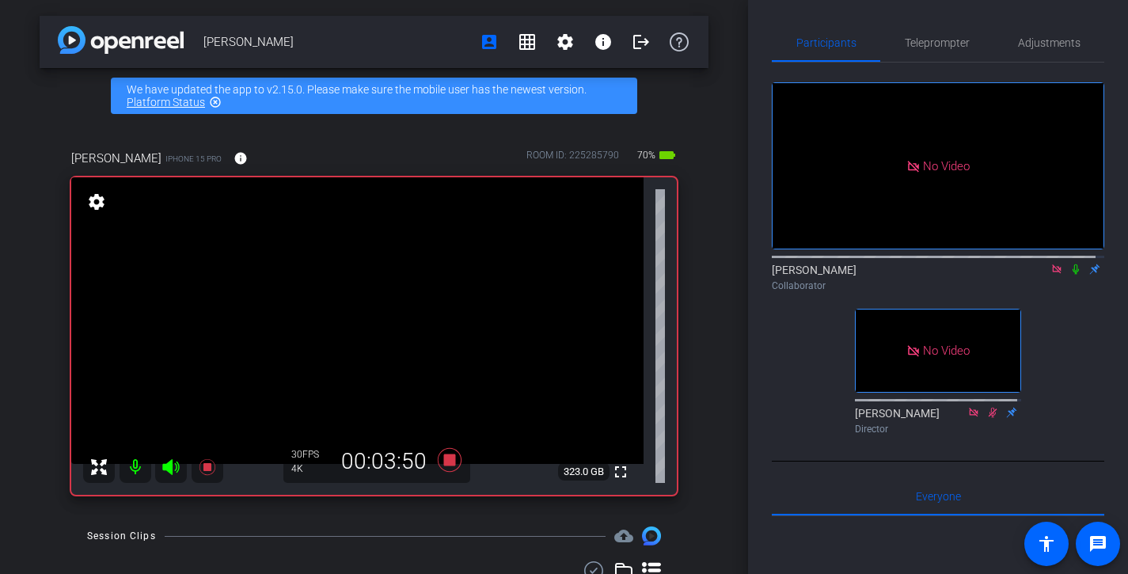
click at [1069, 275] on icon at bounding box center [1075, 269] width 13 height 11
click at [1073, 275] on icon at bounding box center [1076, 269] width 6 height 10
click at [1072, 275] on icon at bounding box center [1076, 269] width 9 height 10
click at [1069, 275] on icon at bounding box center [1075, 269] width 13 height 11
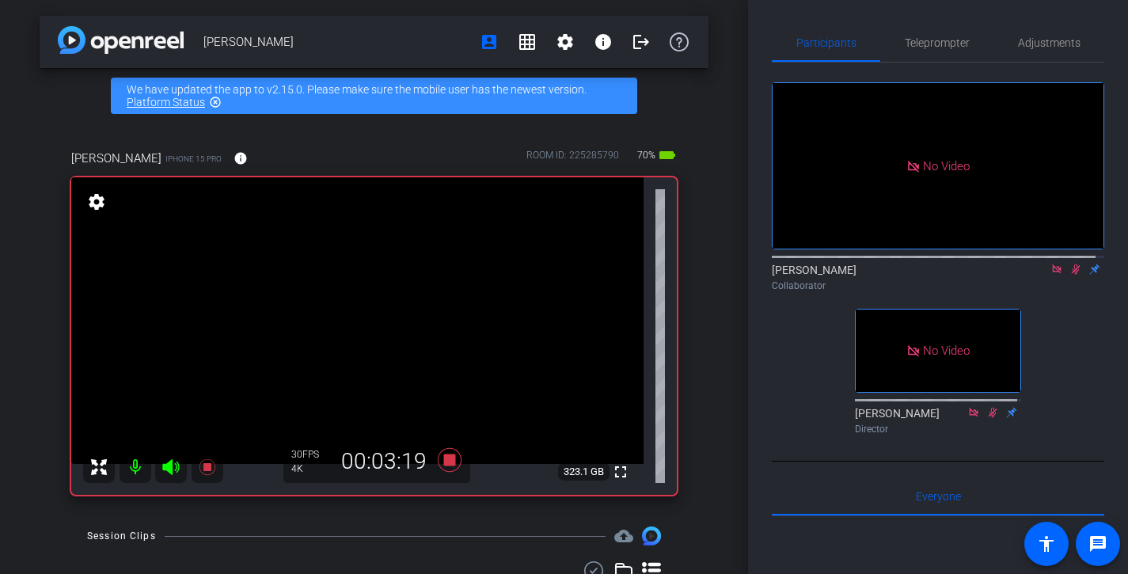
click at [1069, 275] on icon at bounding box center [1075, 269] width 13 height 11
click at [1071, 275] on icon at bounding box center [1075, 269] width 13 height 11
click at [1072, 275] on icon at bounding box center [1076, 269] width 9 height 10
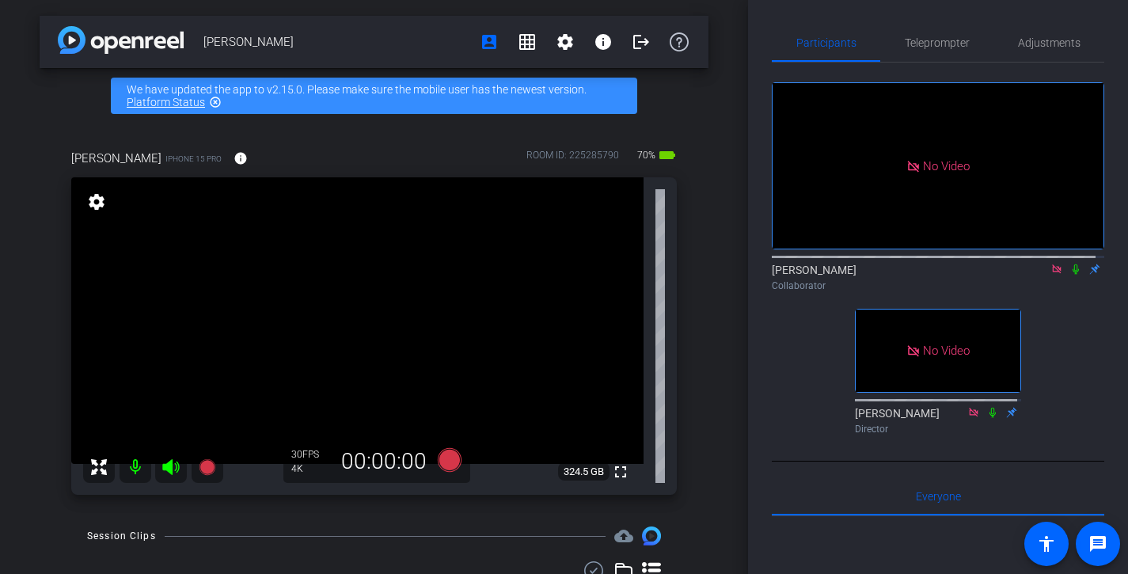
click at [1069, 275] on icon at bounding box center [1075, 269] width 13 height 11
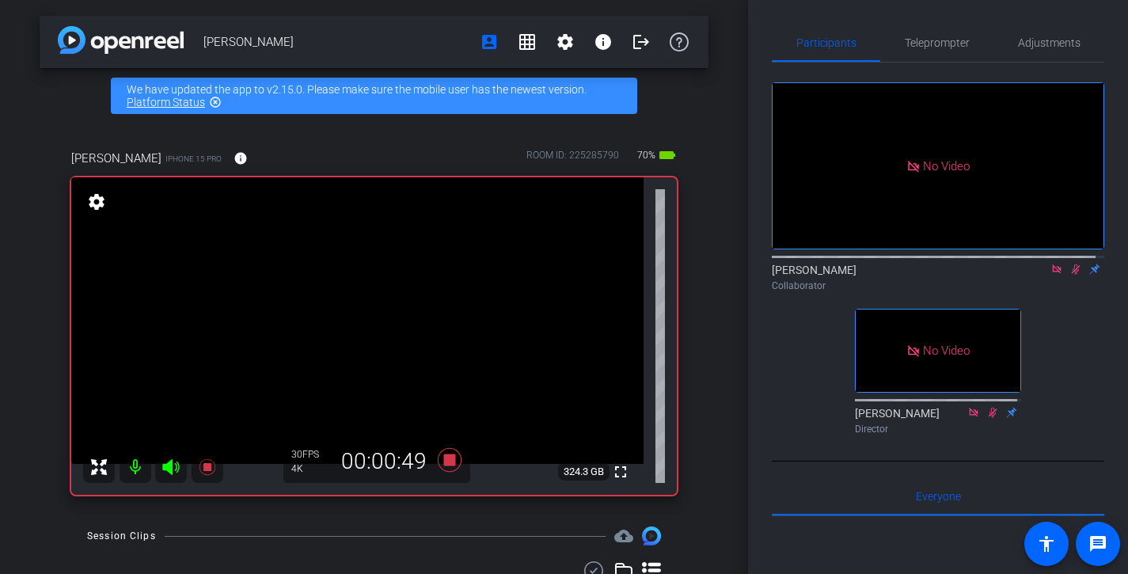
click at [1072, 275] on icon at bounding box center [1076, 269] width 9 height 10
click at [1070, 275] on icon at bounding box center [1075, 269] width 13 height 11
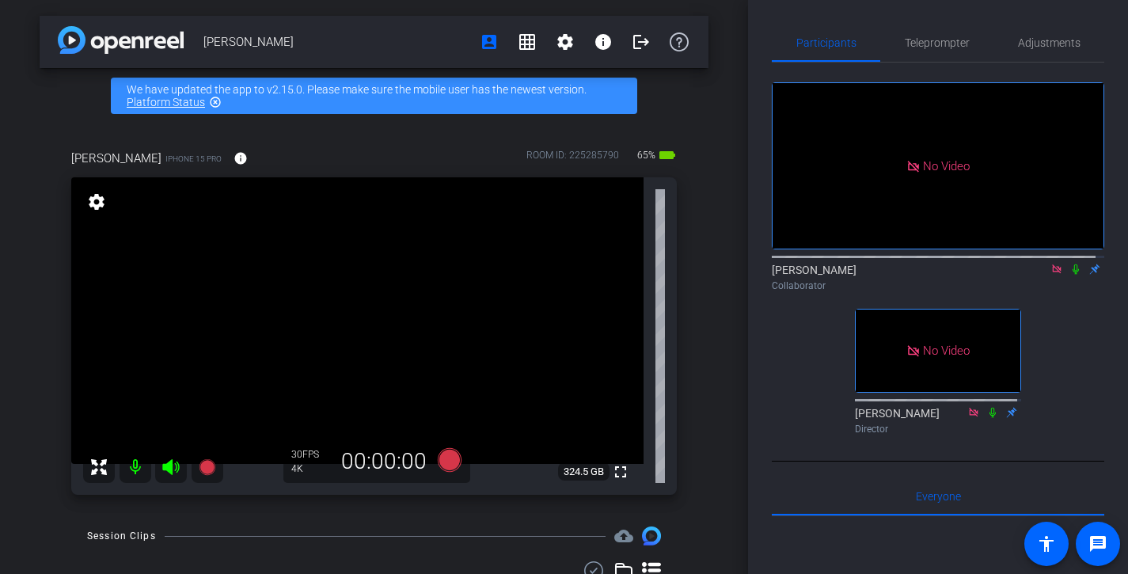
click at [701, 180] on div "[PERSON_NAME] account_box grid_on settings info logout We have updated the app …" at bounding box center [374, 287] width 748 height 574
